Goal: Check status: Check status

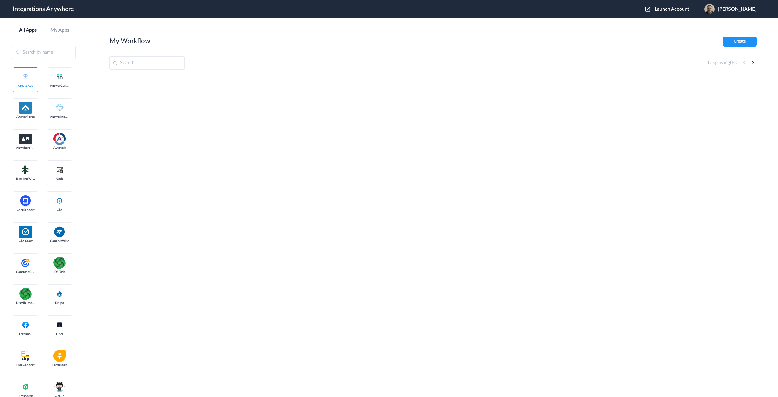
click at [679, 11] on span "Launch Account" at bounding box center [672, 9] width 35 height 5
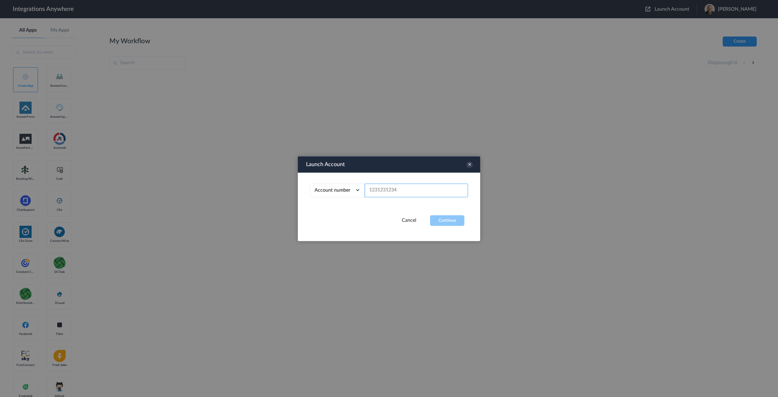
click at [398, 189] on input "text" at bounding box center [416, 190] width 103 height 14
paste input "8662241959"
type input "8662241959"
click at [438, 219] on button "Continue" at bounding box center [447, 220] width 34 height 11
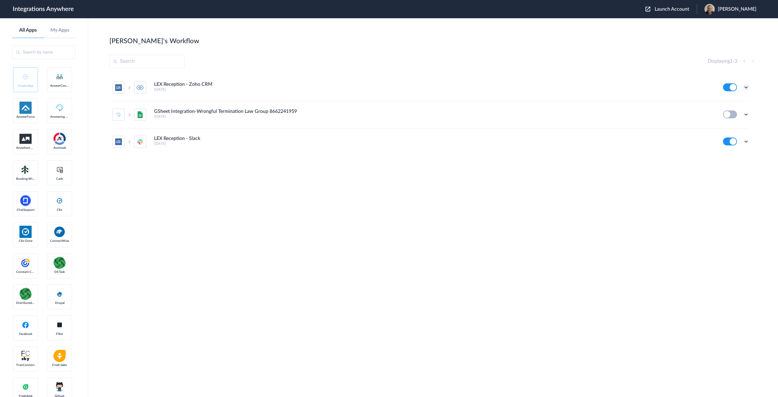
click at [745, 88] on icon at bounding box center [746, 87] width 6 height 6
click at [730, 112] on link "Task history" at bounding box center [728, 112] width 29 height 4
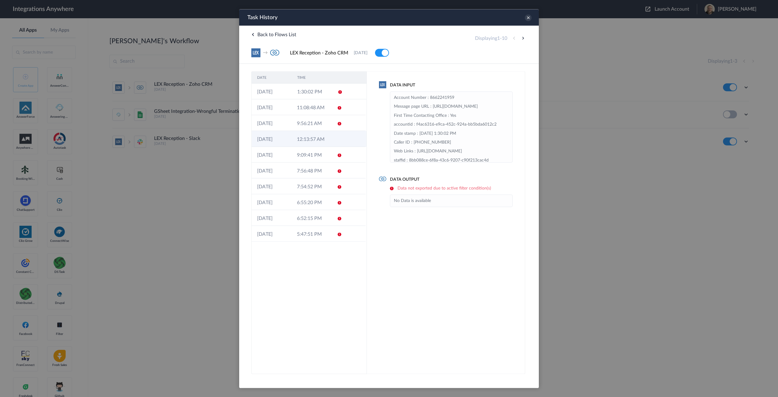
click at [320, 140] on td "12:13:57 AM" at bounding box center [311, 139] width 40 height 16
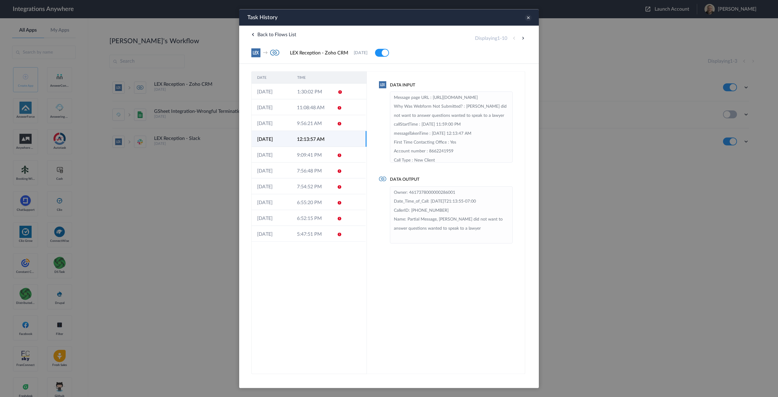
click at [528, 15] on icon at bounding box center [528, 17] width 7 height 7
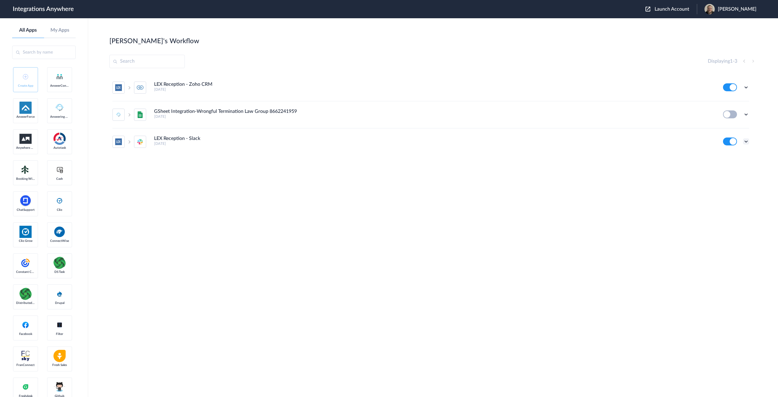
click at [745, 140] on icon at bounding box center [746, 141] width 6 height 6
click at [729, 111] on li "Task history" at bounding box center [730, 115] width 40 height 11
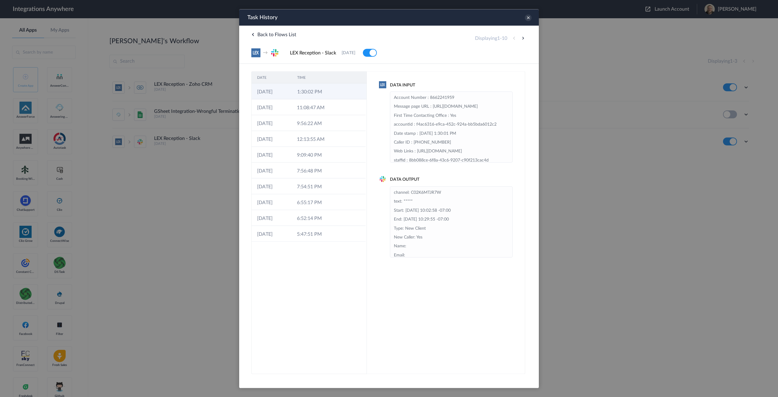
click at [312, 96] on td "1:30:02 PM" at bounding box center [312, 91] width 40 height 16
click at [332, 110] on td at bounding box center [338, 107] width 12 height 16
